Goal: Transaction & Acquisition: Subscribe to service/newsletter

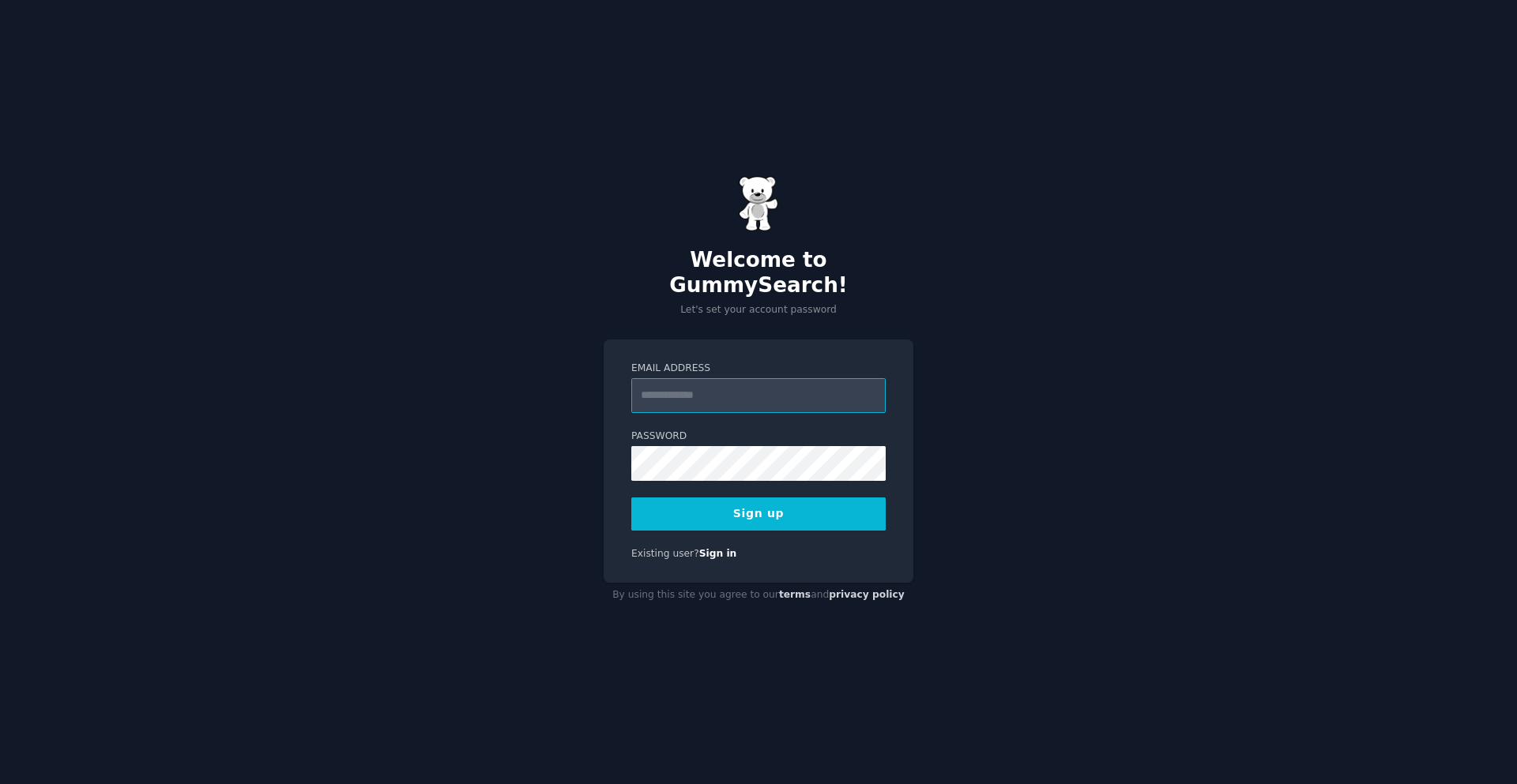
click at [739, 382] on input "Email Address" at bounding box center [758, 395] width 254 height 35
click at [701, 381] on input "Email Address" at bounding box center [758, 395] width 254 height 35
type input "**********"
click at [846, 517] on button "Sign up" at bounding box center [758, 514] width 254 height 33
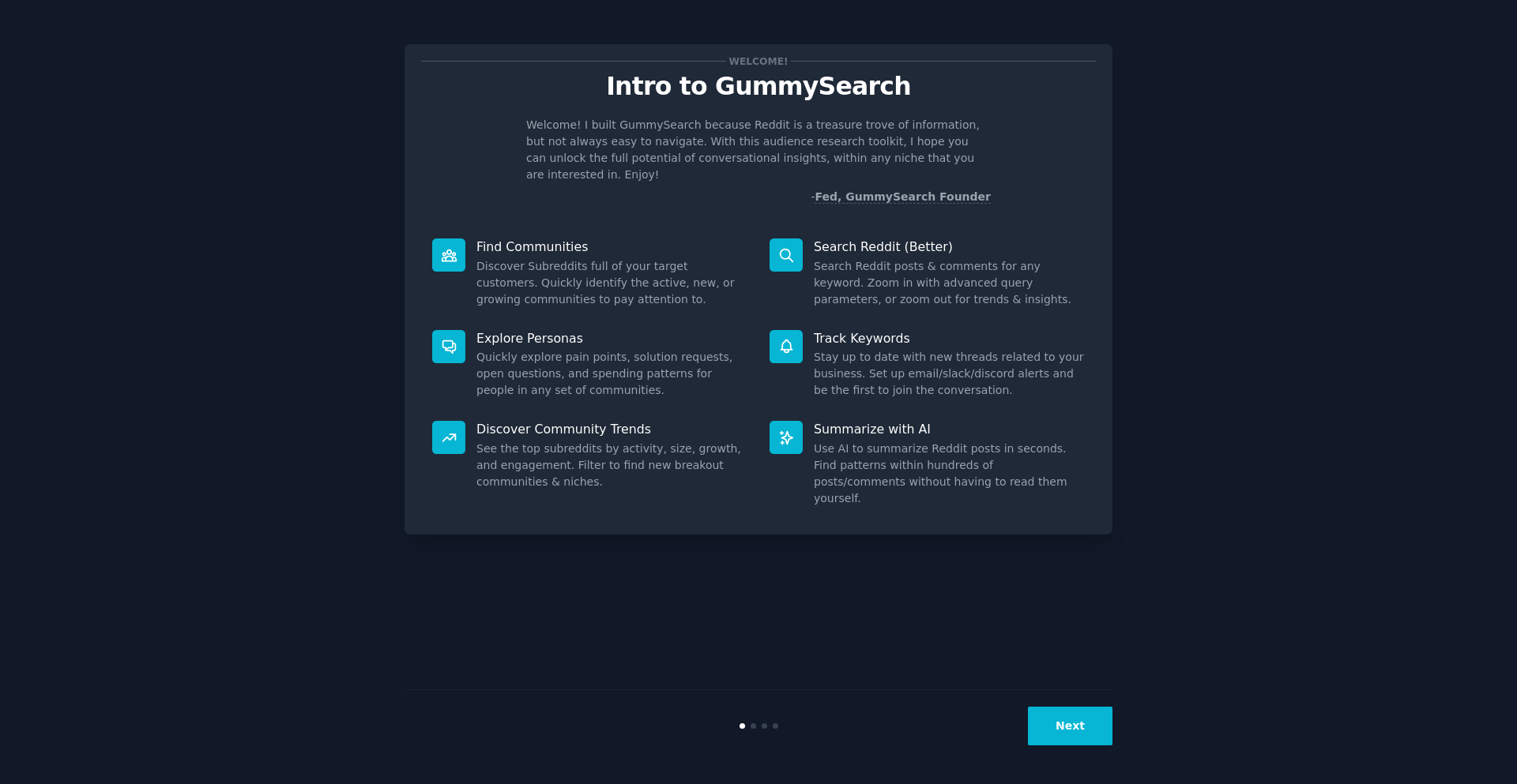
click at [1093, 733] on button "Next" at bounding box center [1071, 726] width 85 height 39
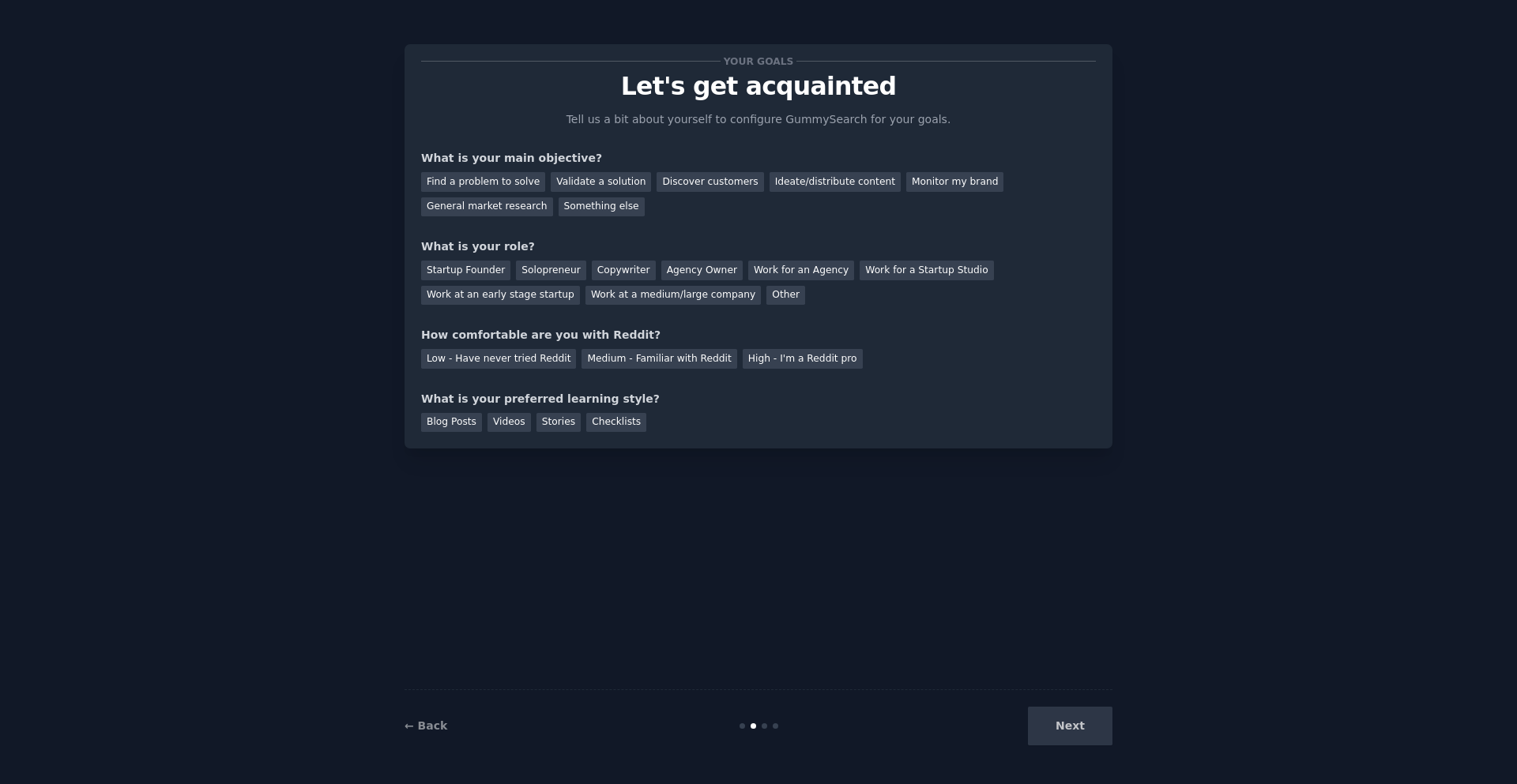
click at [1093, 733] on div "Next" at bounding box center [994, 726] width 236 height 39
click at [1088, 732] on div "Next" at bounding box center [994, 726] width 236 height 39
click at [430, 720] on link "← Back" at bounding box center [426, 725] width 42 height 12
